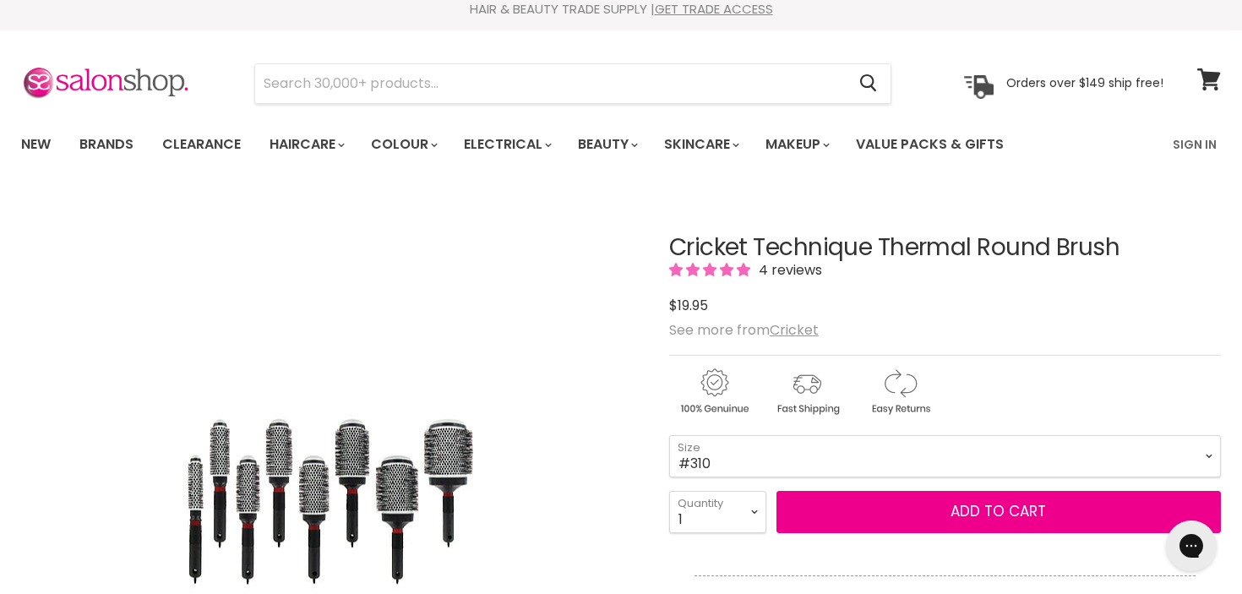
scroll to position [15, 0]
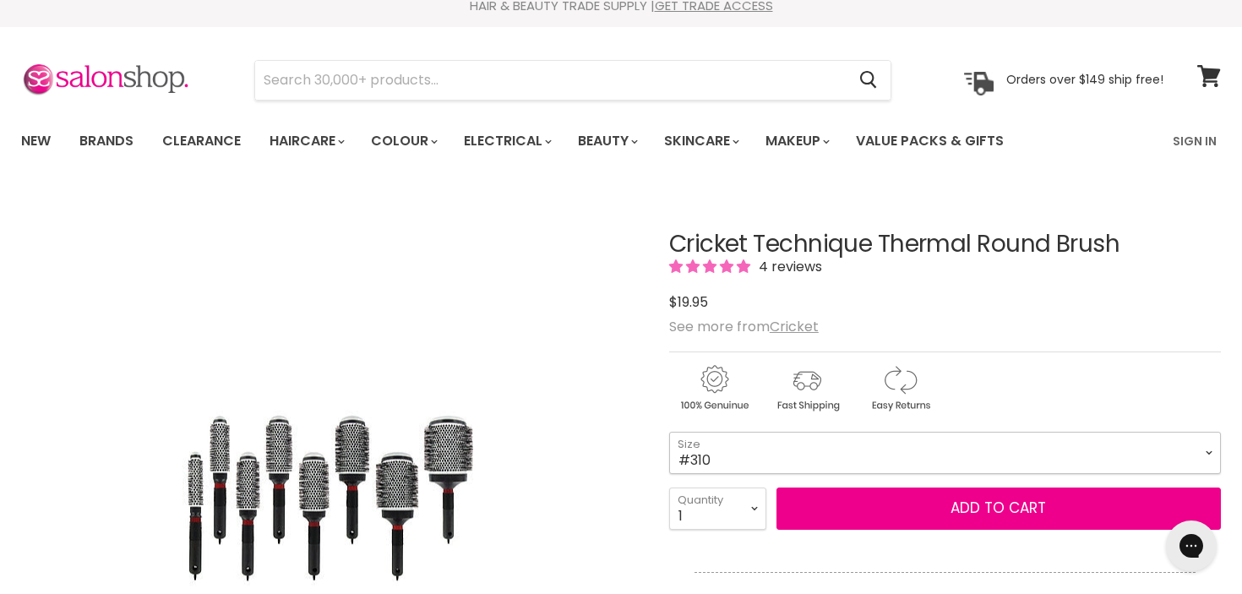
click at [704, 458] on select "#300 #310 #330 #350 #370 #390 #400 #450" at bounding box center [945, 453] width 552 height 42
select select "#300"
click at [669, 432] on select "#300 #310 #330 #350 #370 #390 #400 #450" at bounding box center [945, 453] width 552 height 42
click at [708, 453] on select "#300 #310 #330 #350 #370 #390 #400 #450" at bounding box center [945, 453] width 552 height 42
click at [669, 432] on select "#300 #310 #330 #350 #370 #390 #400 #450" at bounding box center [945, 453] width 552 height 42
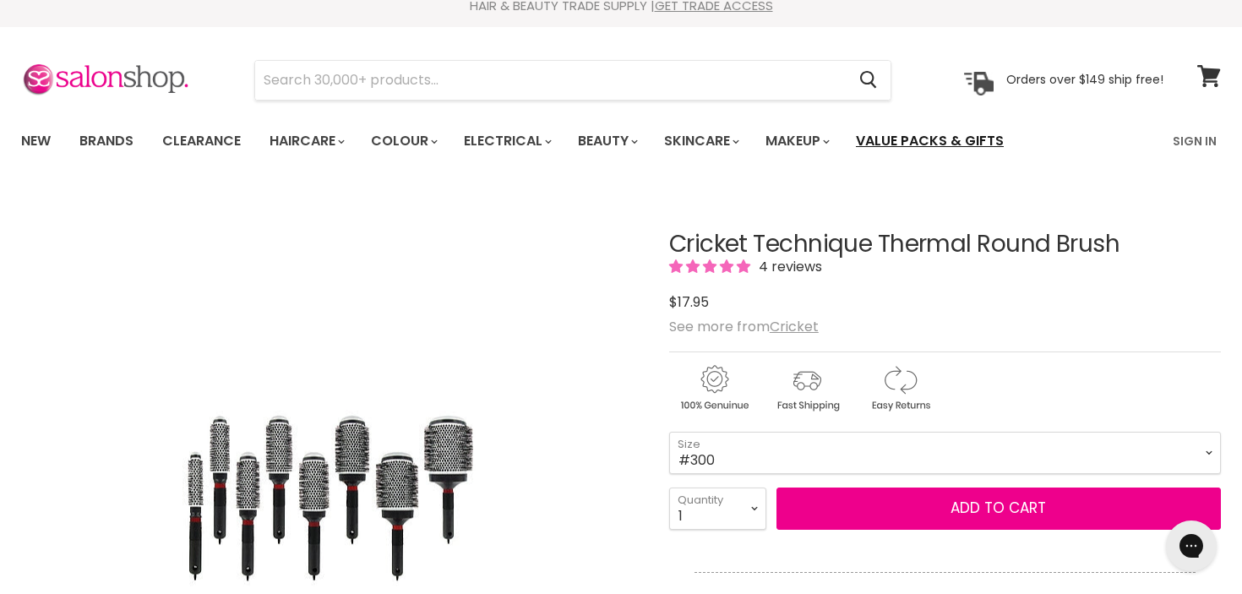
click at [971, 144] on link "Value Packs & Gifts" at bounding box center [929, 140] width 173 height 35
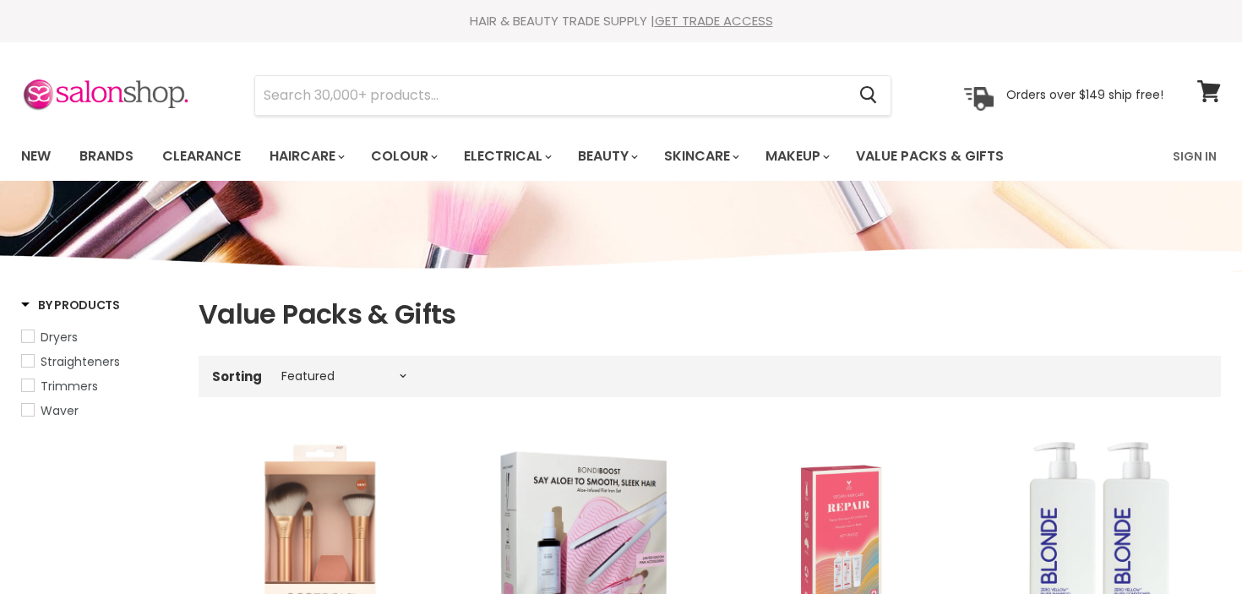
select select "manual"
click at [362, 96] on input "Search" at bounding box center [550, 95] width 591 height 39
paste input "4 Alfred Street, CROYDON NSW 2132"
type input "4 Alfred Street, CROYDON NSW 2132"
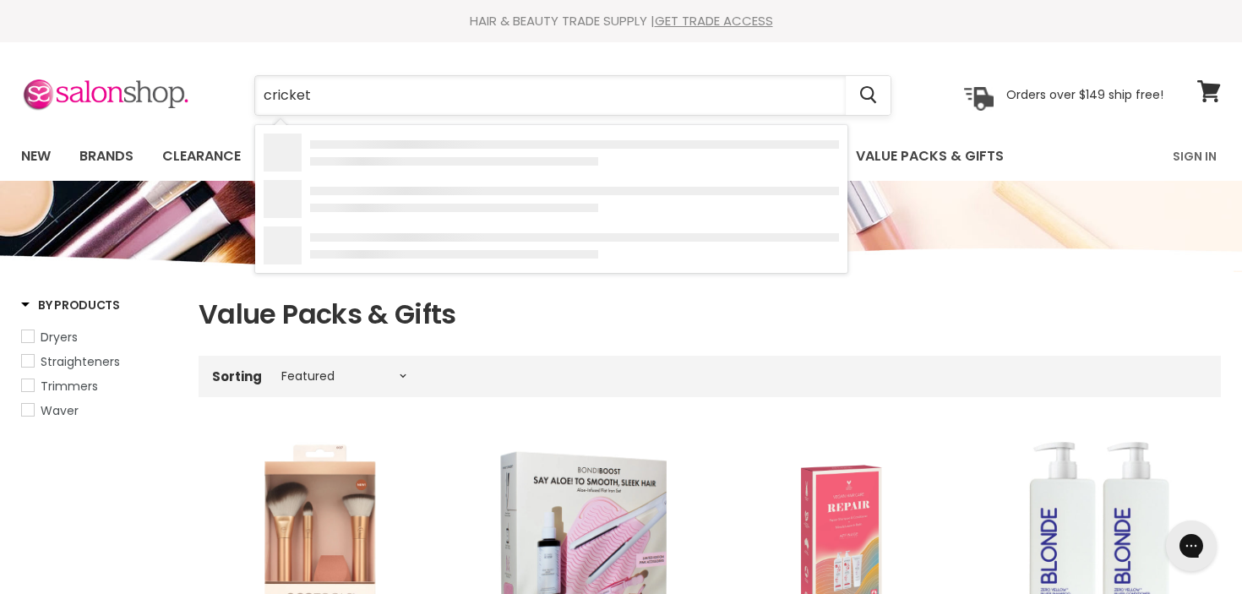
type input "cricket"
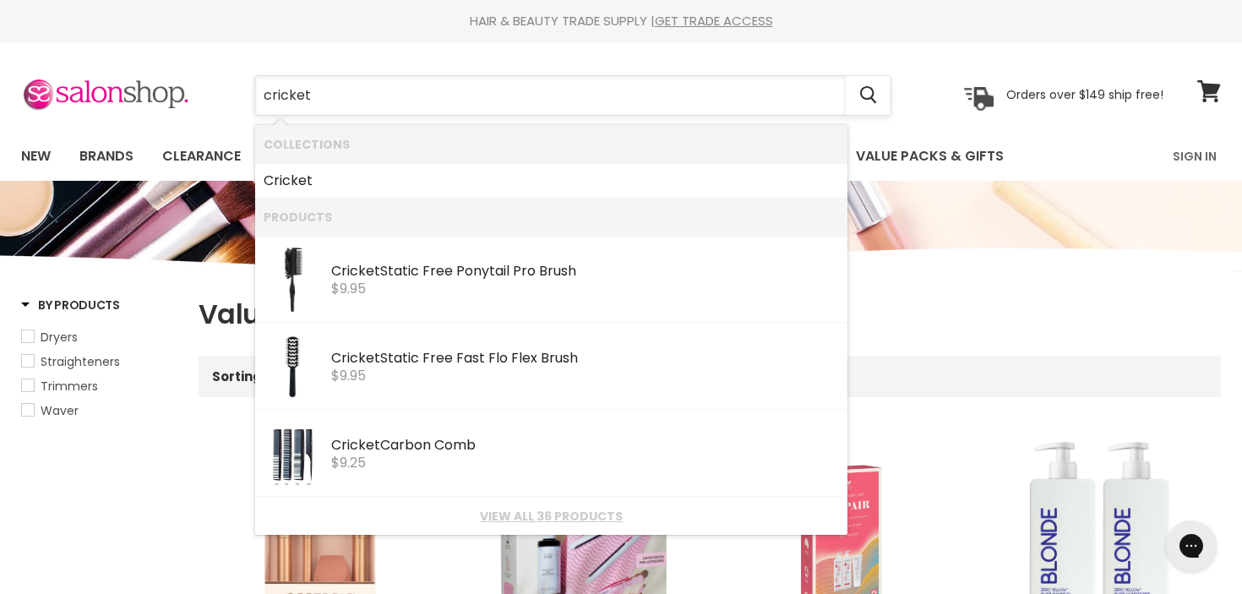
click at [357, 103] on input "cricket" at bounding box center [550, 95] width 591 height 39
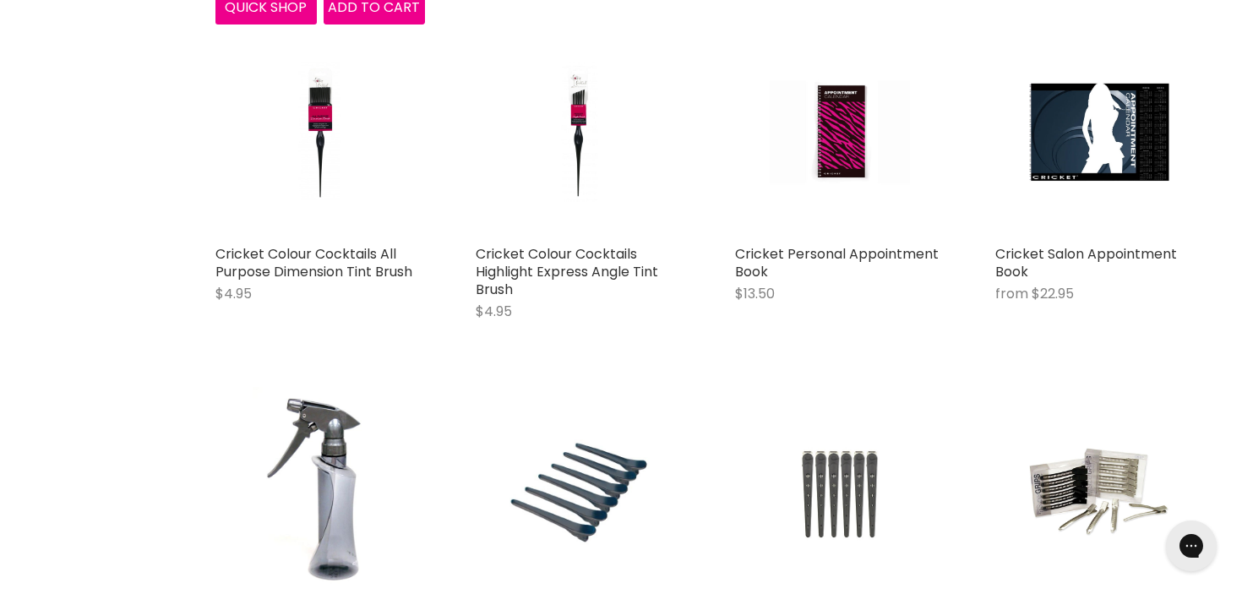
scroll to position [1419, 0]
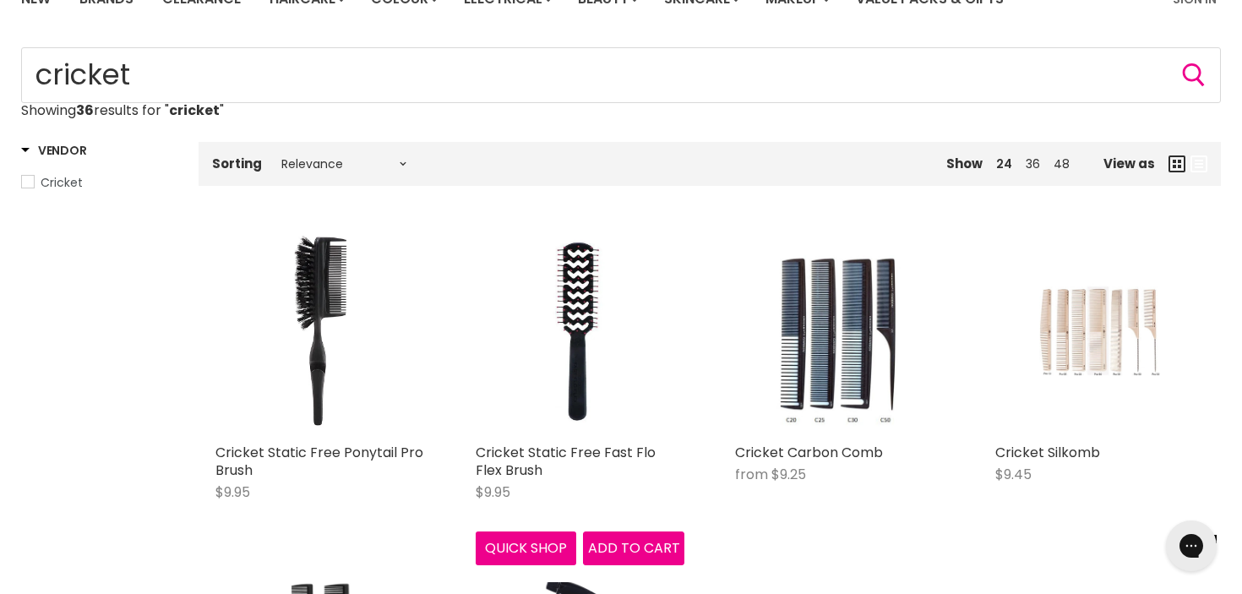
scroll to position [155, 0]
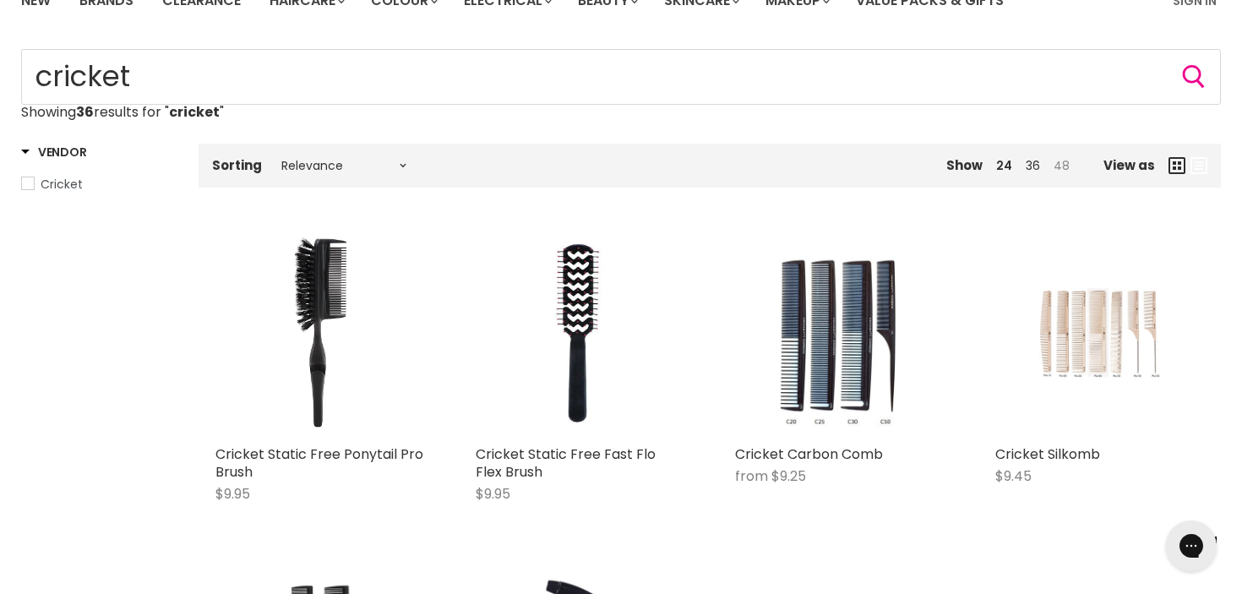
click at [1061, 166] on link "48" at bounding box center [1062, 165] width 16 height 17
